Goal: Transaction & Acquisition: Purchase product/service

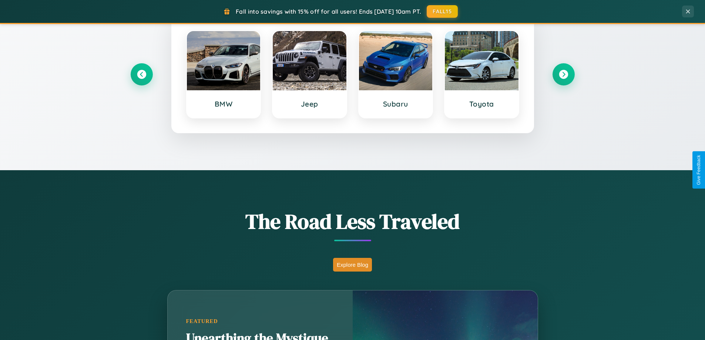
scroll to position [509, 0]
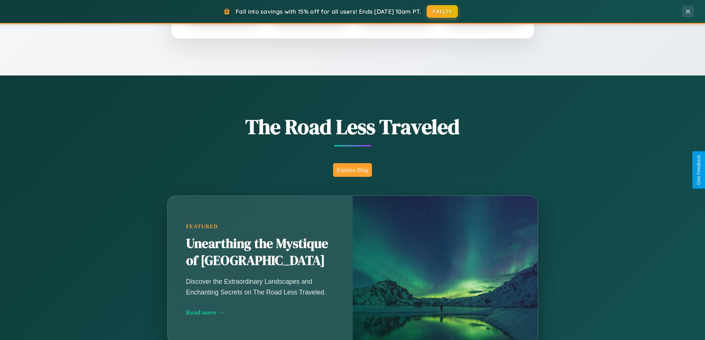
click at [352, 170] on button "Explore Blog" at bounding box center [352, 170] width 39 height 14
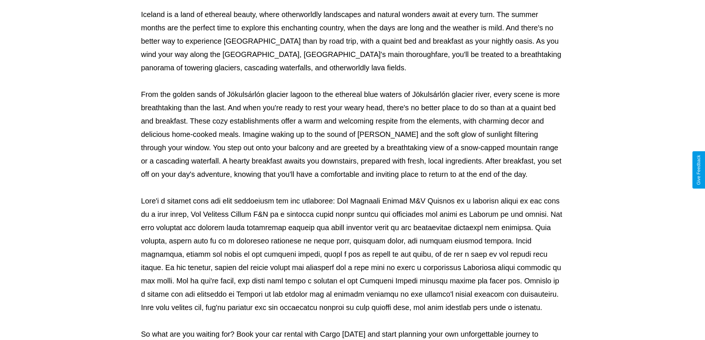
scroll to position [239, 0]
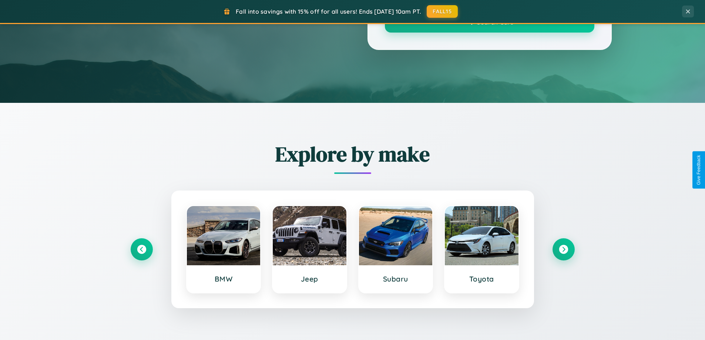
scroll to position [509, 0]
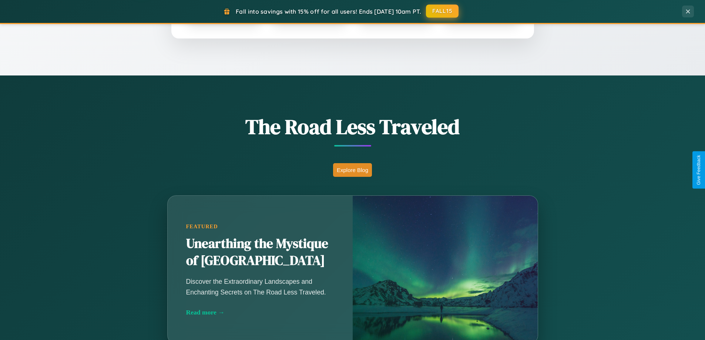
click at [443, 11] on button "FALL15" at bounding box center [442, 10] width 33 height 13
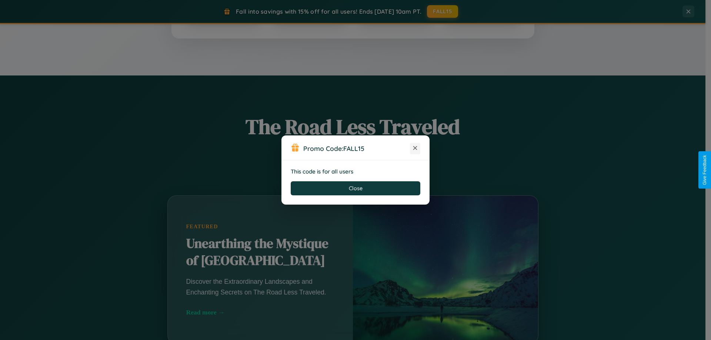
click at [415, 148] on icon at bounding box center [414, 147] width 7 height 7
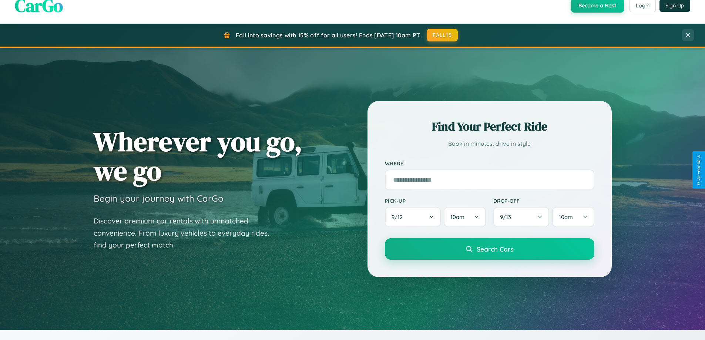
scroll to position [0, 0]
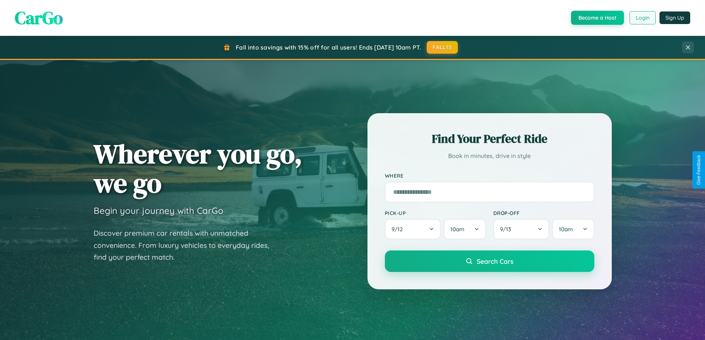
click at [642, 18] on button "Login" at bounding box center [643, 17] width 26 height 13
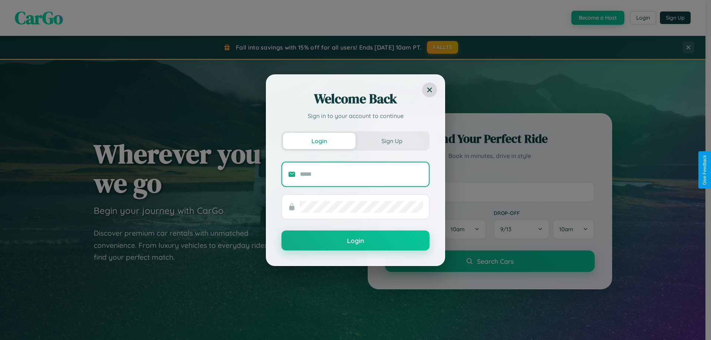
click at [361, 174] on input "text" at bounding box center [361, 174] width 123 height 12
type input "**********"
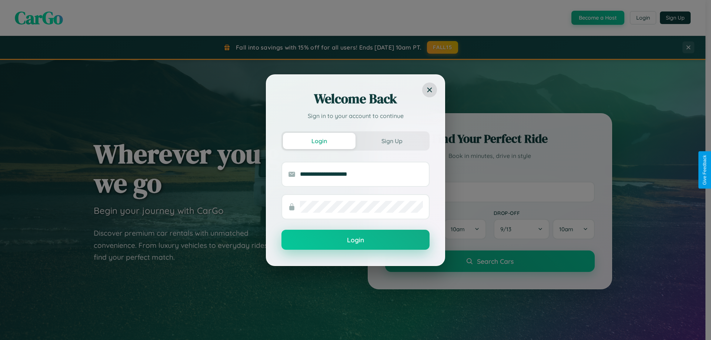
click at [355, 240] on button "Login" at bounding box center [355, 240] width 148 height 20
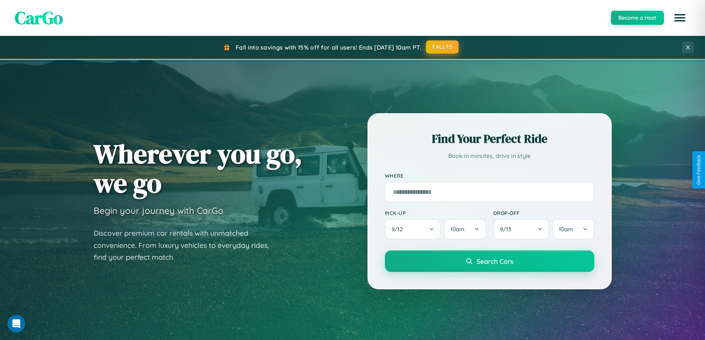
click at [443, 47] on button "FALL15" at bounding box center [442, 46] width 33 height 13
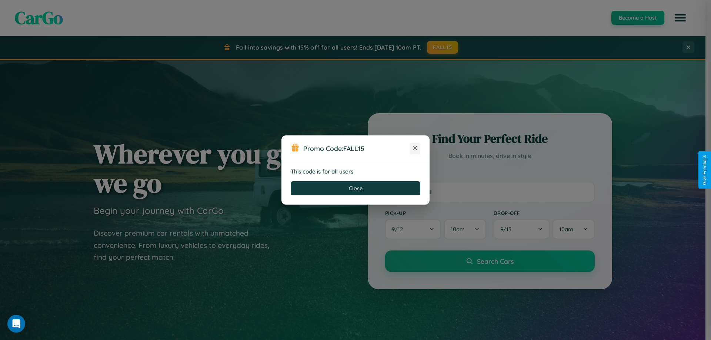
click at [415, 148] on icon at bounding box center [414, 147] width 7 height 7
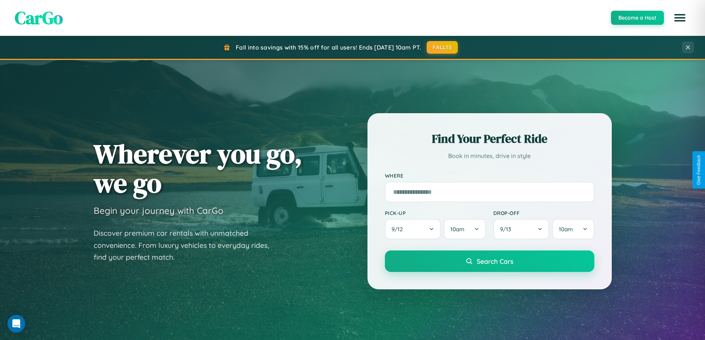
scroll to position [319, 0]
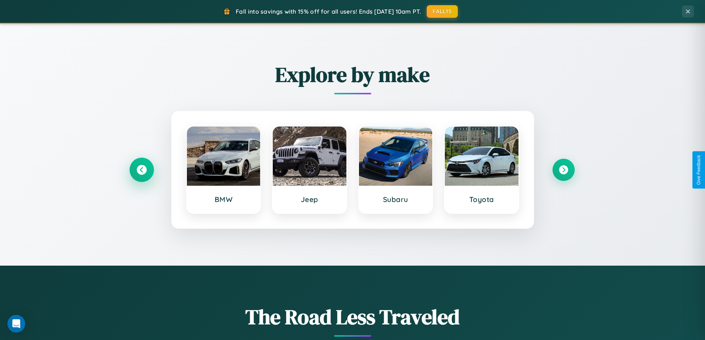
click at [141, 170] on icon at bounding box center [142, 170] width 10 height 10
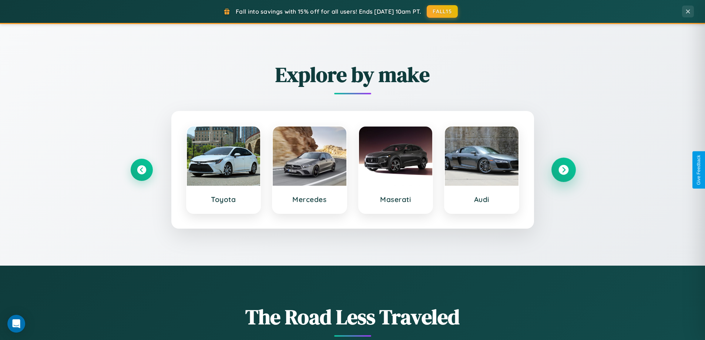
click at [563, 170] on icon at bounding box center [564, 170] width 10 height 10
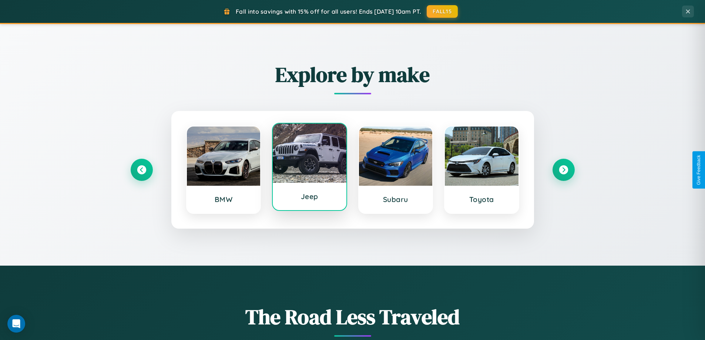
click at [309, 168] on div at bounding box center [310, 153] width 74 height 59
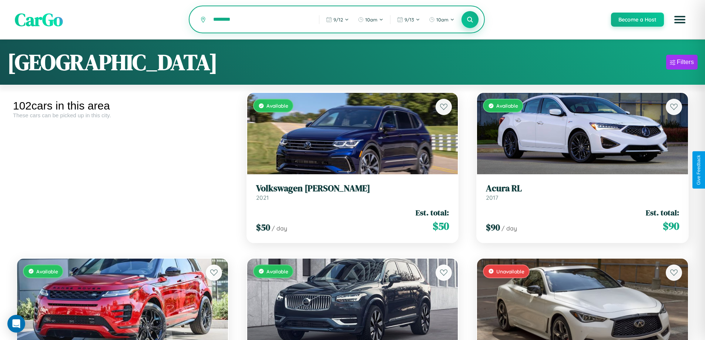
type input "********"
click at [470, 20] on icon at bounding box center [470, 19] width 7 height 7
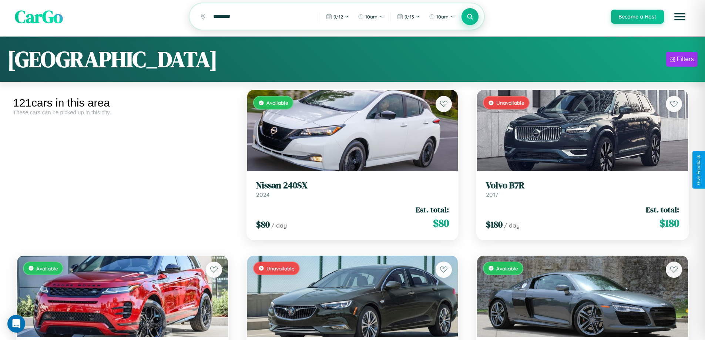
scroll to position [6071, 0]
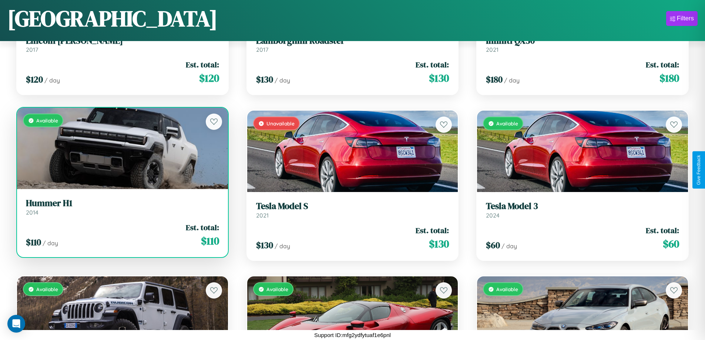
click at [121, 209] on link "Hummer H1 2014" at bounding box center [122, 207] width 193 height 18
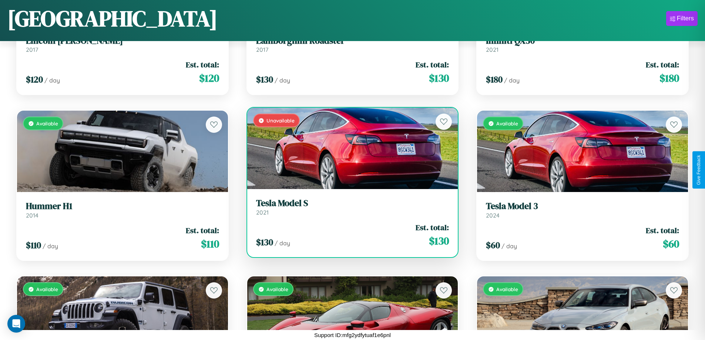
scroll to position [5242, 0]
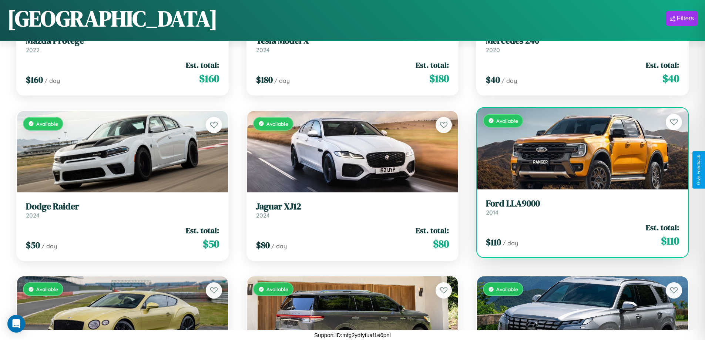
click at [578, 238] on div "$ 110 / day Est. total: $ 110" at bounding box center [582, 235] width 193 height 26
click at [578, 235] on div "$ 110 / day Est. total: $ 110" at bounding box center [582, 235] width 193 height 26
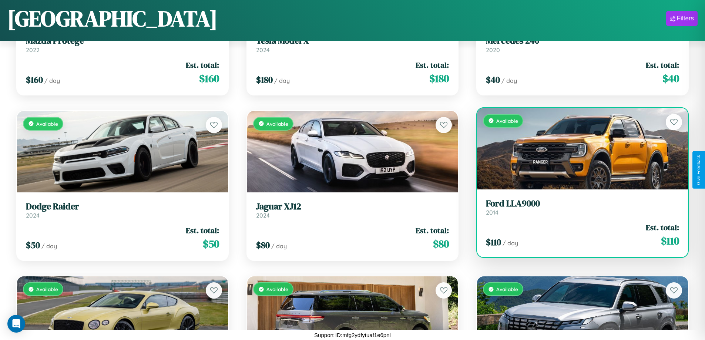
click at [578, 235] on div "$ 110 / day Est. total: $ 110" at bounding box center [582, 235] width 193 height 26
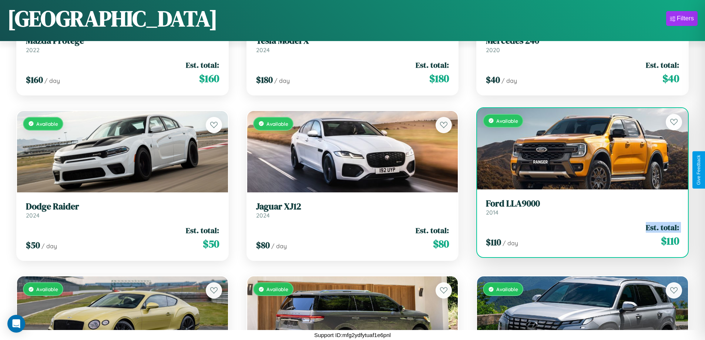
click at [578, 235] on div "$ 110 / day Est. total: $ 110" at bounding box center [582, 235] width 193 height 26
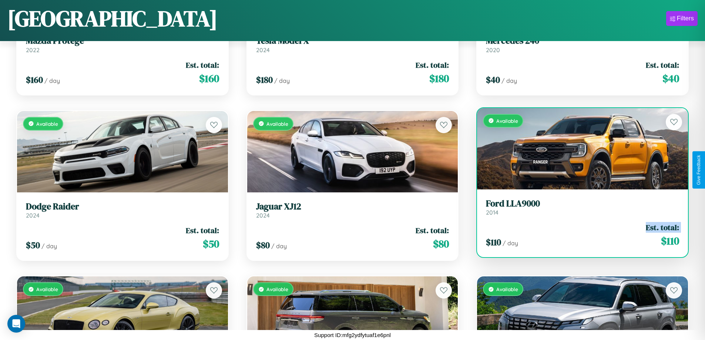
click at [578, 235] on div "$ 110 / day Est. total: $ 110" at bounding box center [582, 235] width 193 height 26
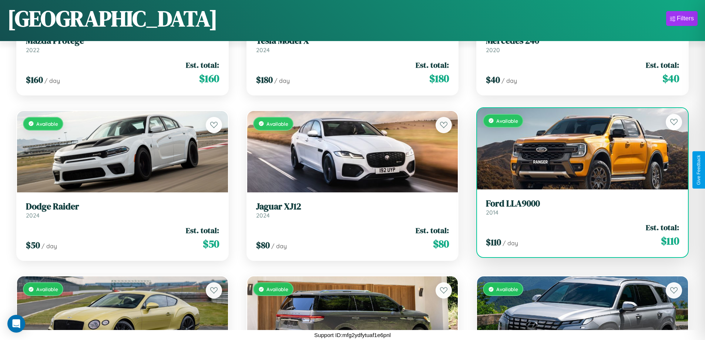
click at [578, 235] on div "$ 110 / day Est. total: $ 110" at bounding box center [582, 235] width 193 height 26
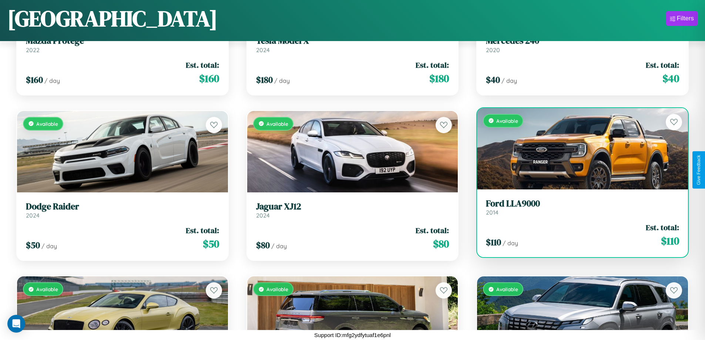
click at [578, 207] on h3 "Ford LLA9000" at bounding box center [582, 203] width 193 height 11
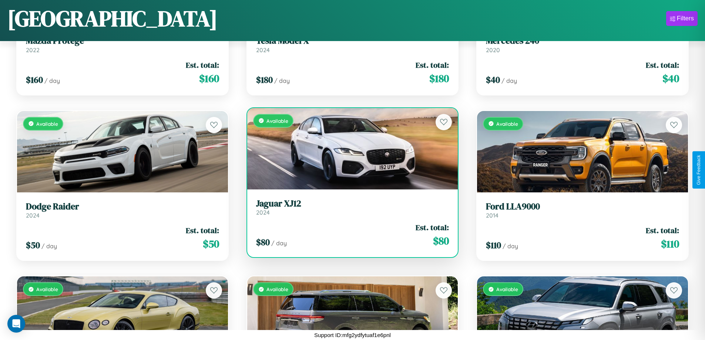
scroll to position [0, 0]
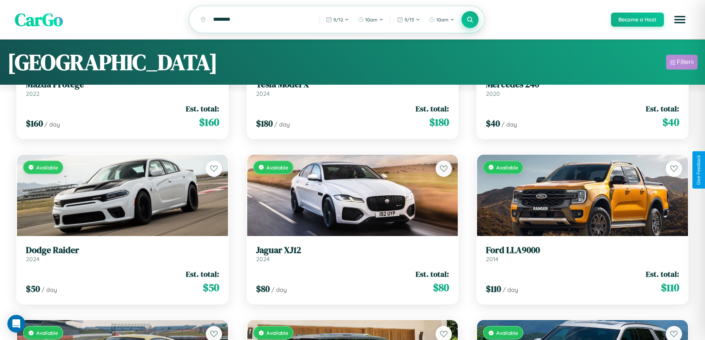
click at [682, 63] on div "Filters" at bounding box center [685, 61] width 17 height 7
